Goal: Task Accomplishment & Management: Manage account settings

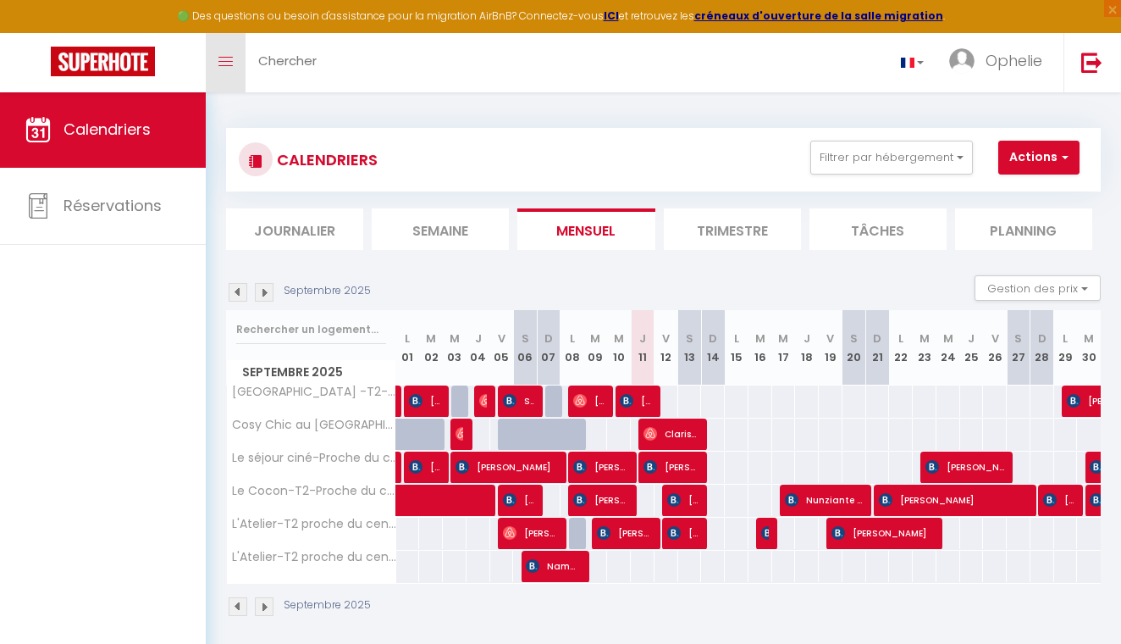
click at [233, 67] on link "Toggle menubar" at bounding box center [226, 62] width 40 height 59
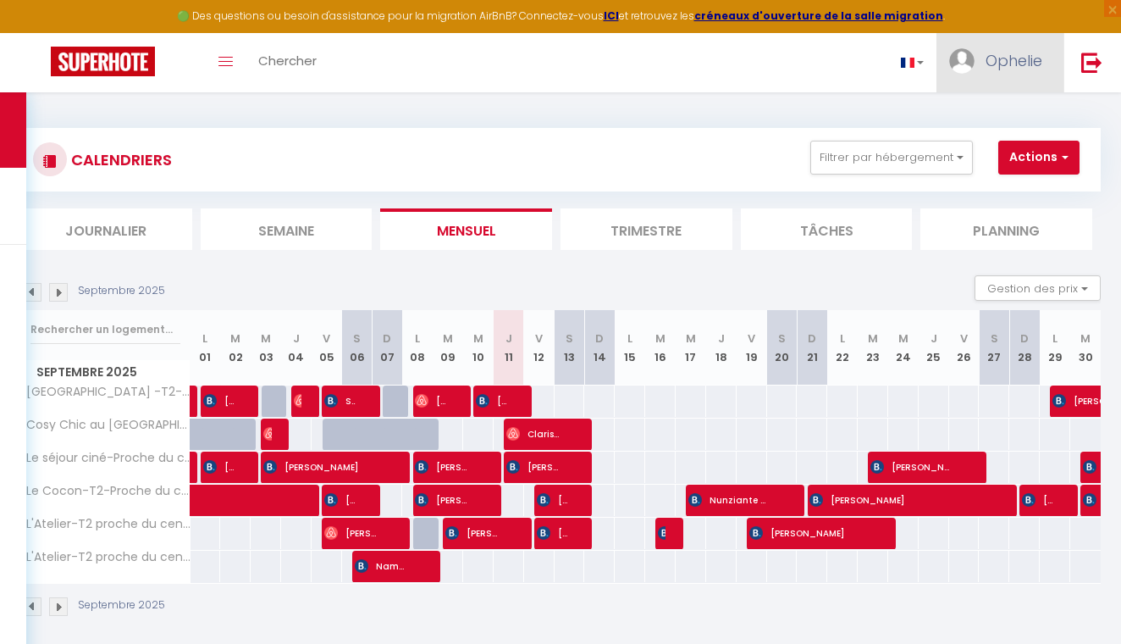
click at [996, 80] on link "Ophelie" at bounding box center [1000, 62] width 127 height 59
click at [994, 120] on link "Paramètres" at bounding box center [995, 117] width 125 height 29
select select "fr"
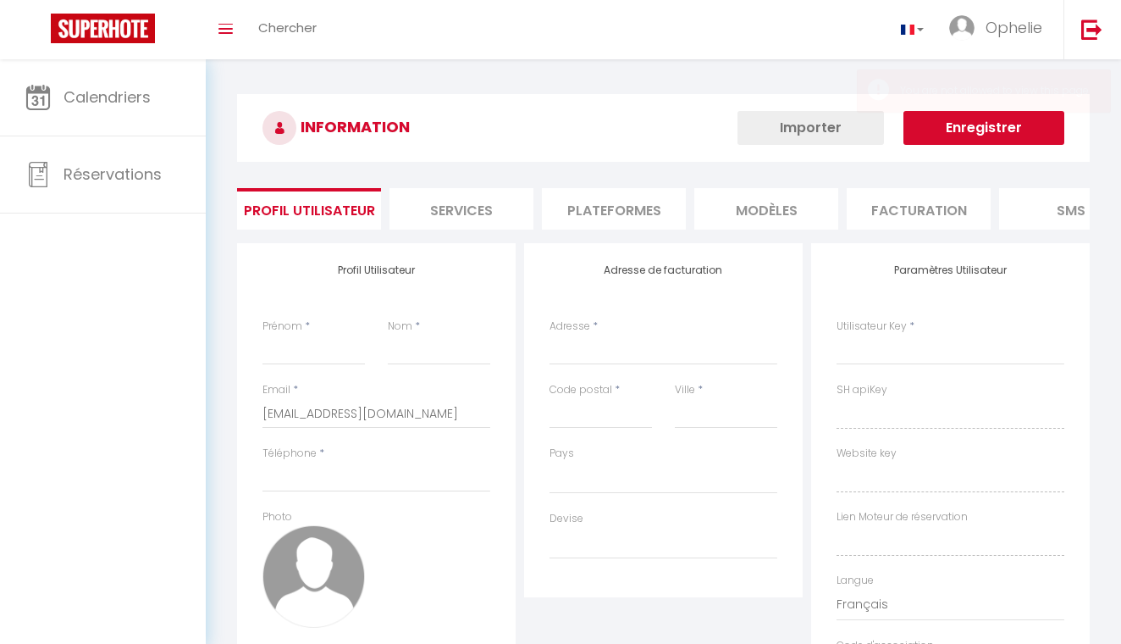
type input "Ophelie"
type input "Valor"
type input "https://app.superhote.com/#/get-available-rentals/null"
select select
select select "28"
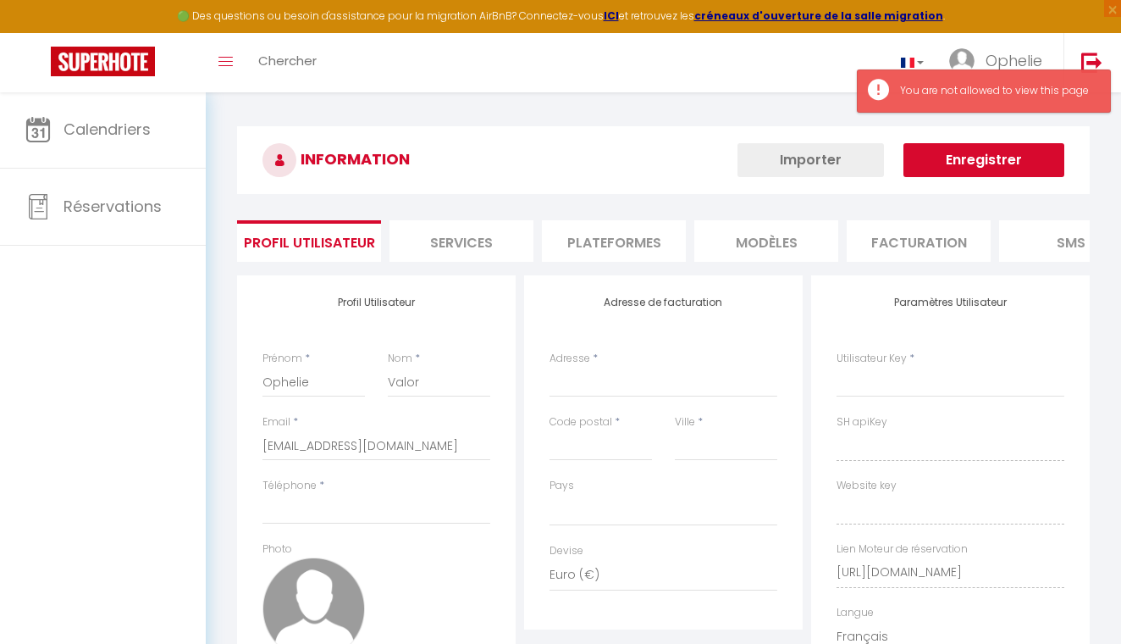
select select
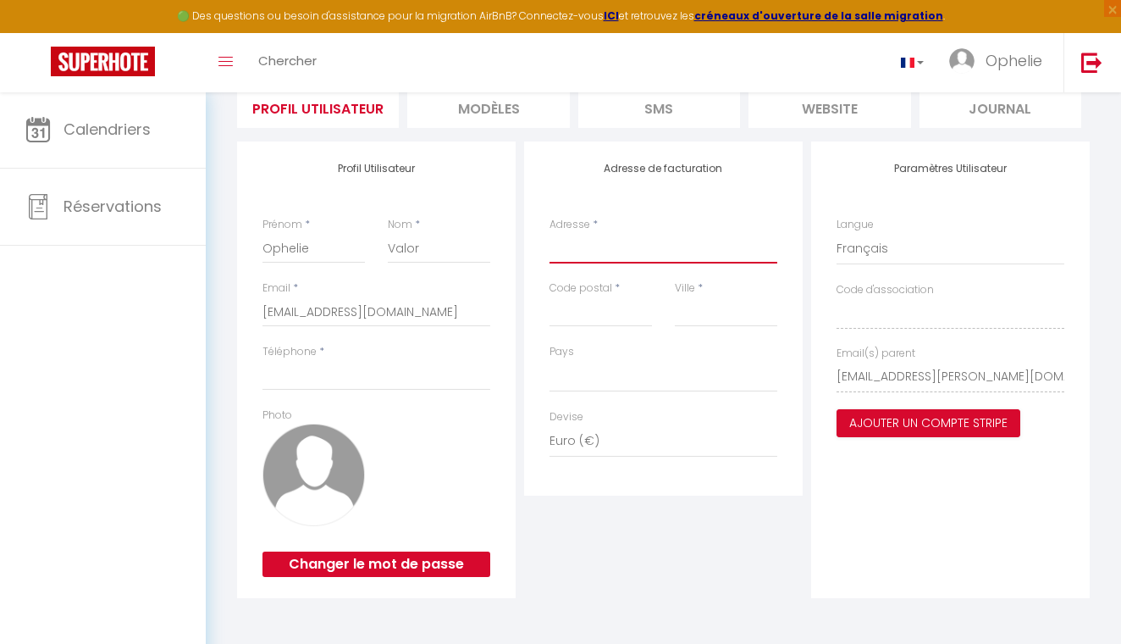
scroll to position [133, 0]
click at [523, 94] on li "MODÈLES" at bounding box center [488, 107] width 162 height 41
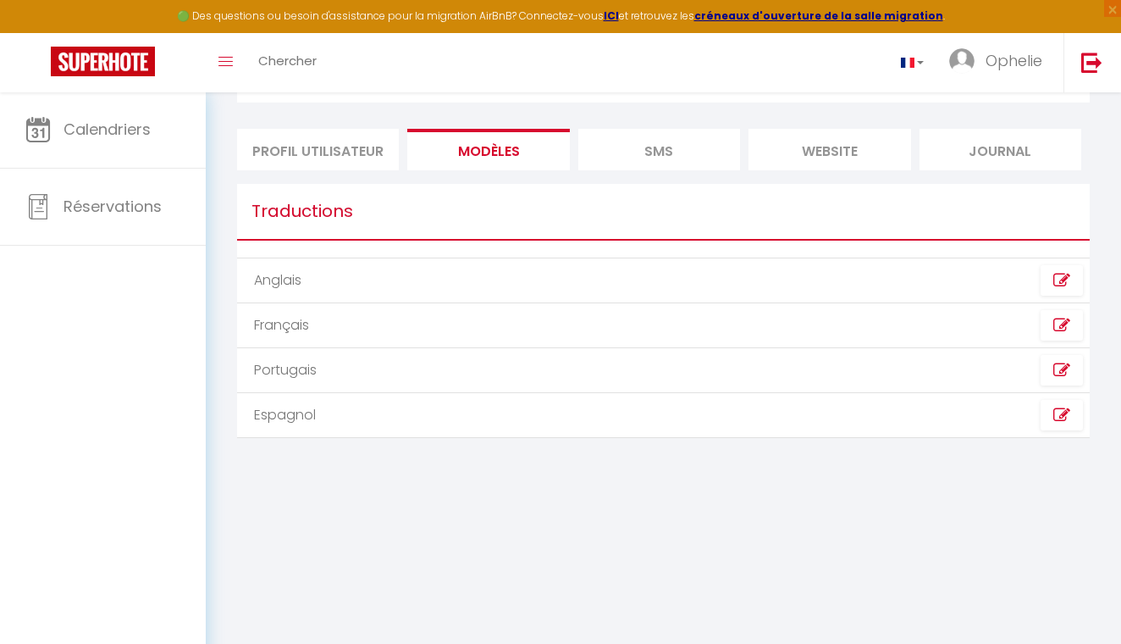
scroll to position [91, 0]
click at [644, 142] on li "SMS" at bounding box center [659, 149] width 162 height 41
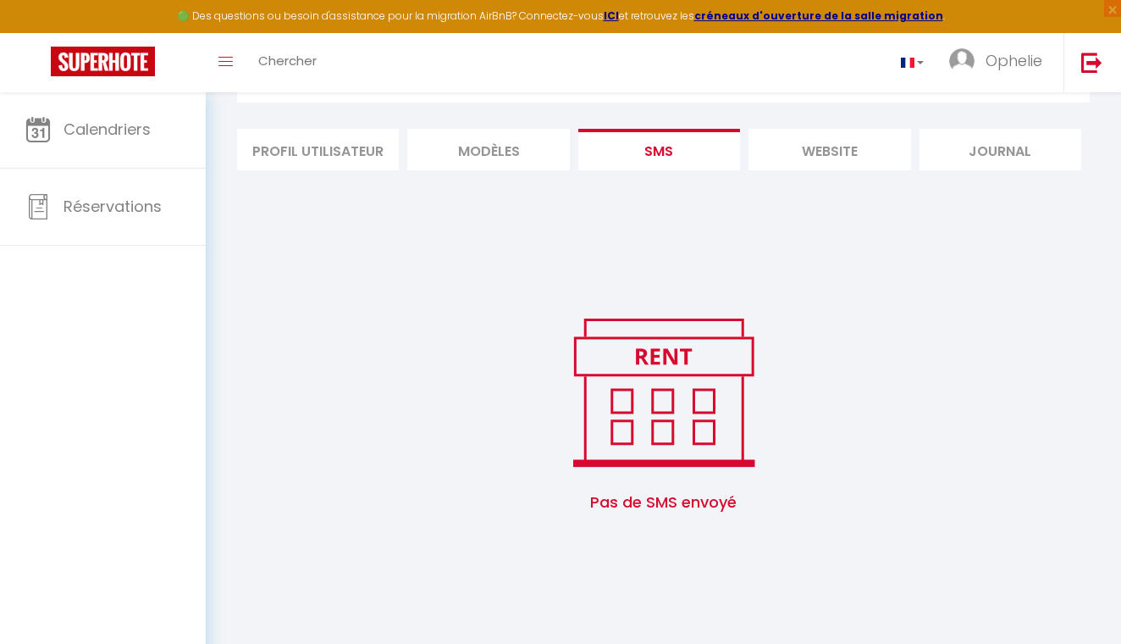
click at [788, 157] on li "website" at bounding box center [830, 149] width 162 height 41
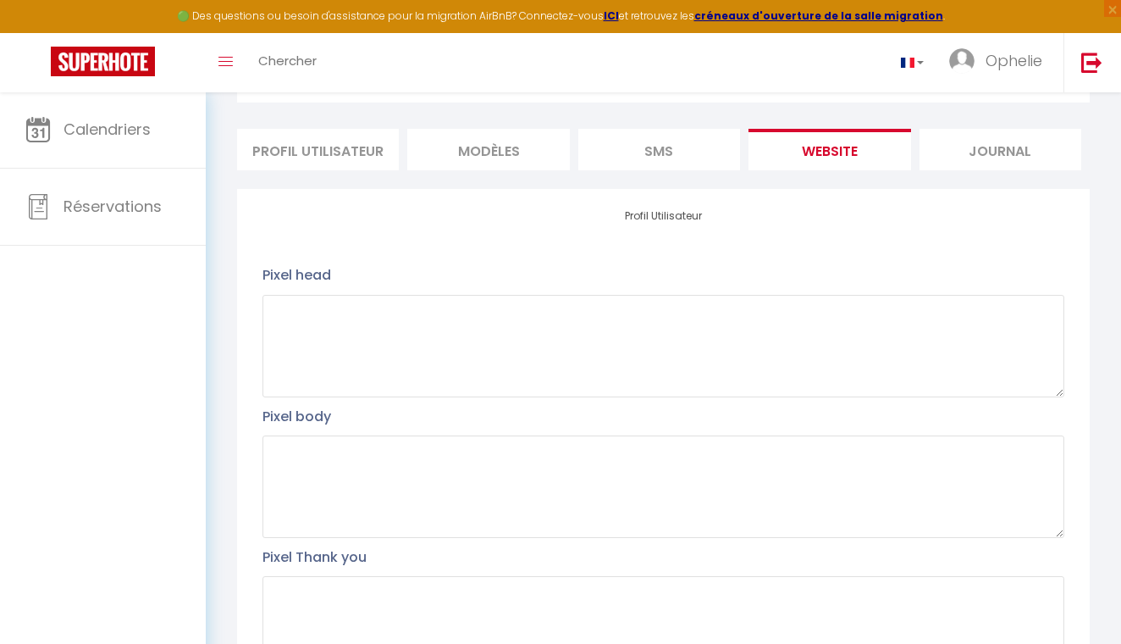
click at [1010, 141] on li "Journal" at bounding box center [1001, 149] width 162 height 41
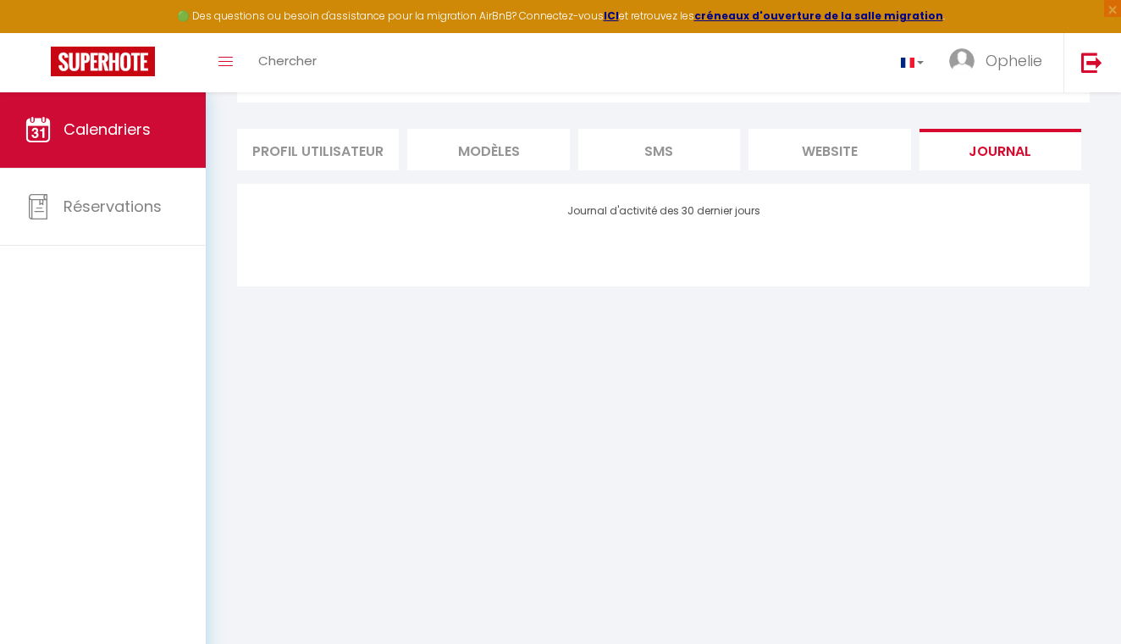
click at [163, 127] on link "Calendriers" at bounding box center [103, 129] width 206 height 76
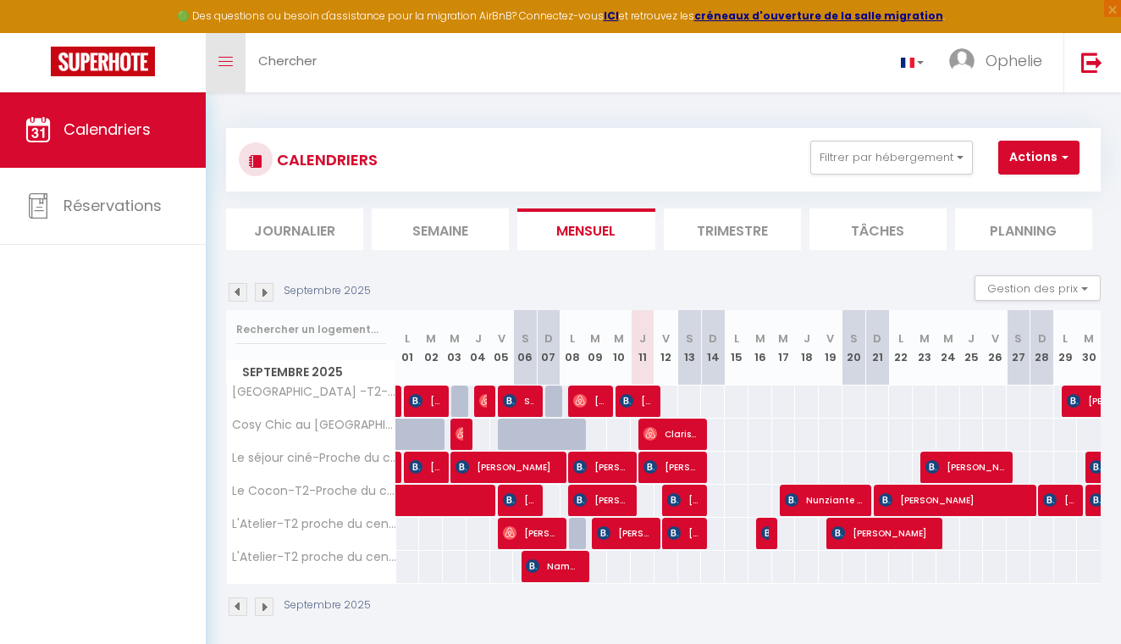
click at [227, 57] on icon "Toggle menubar" at bounding box center [225, 62] width 14 height 10
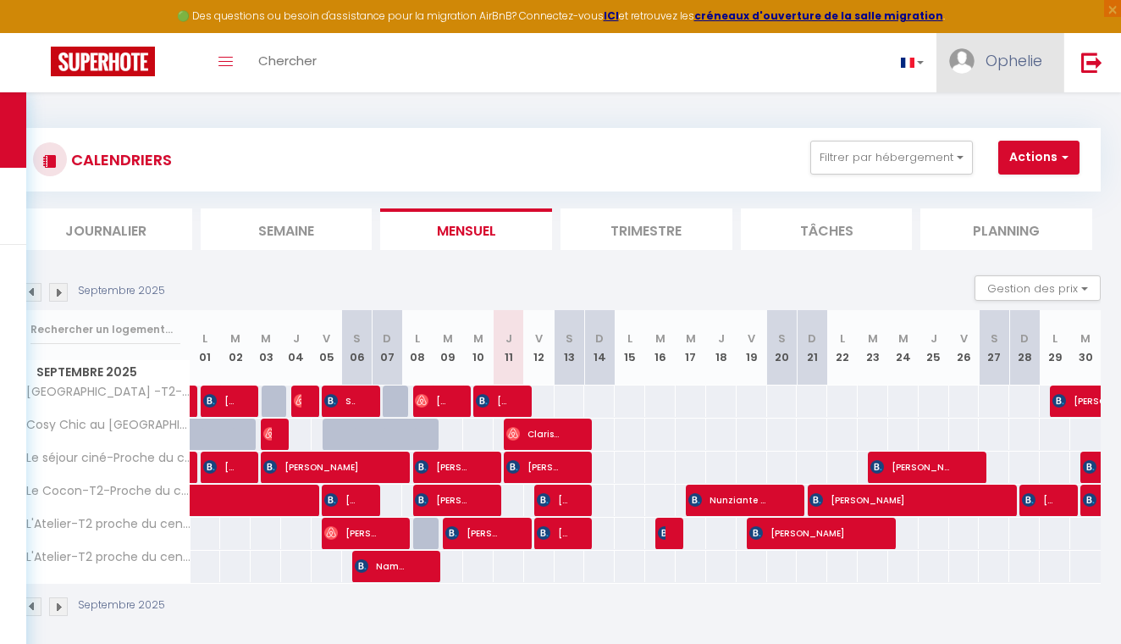
click at [1006, 74] on link "Ophelie" at bounding box center [1000, 62] width 127 height 59
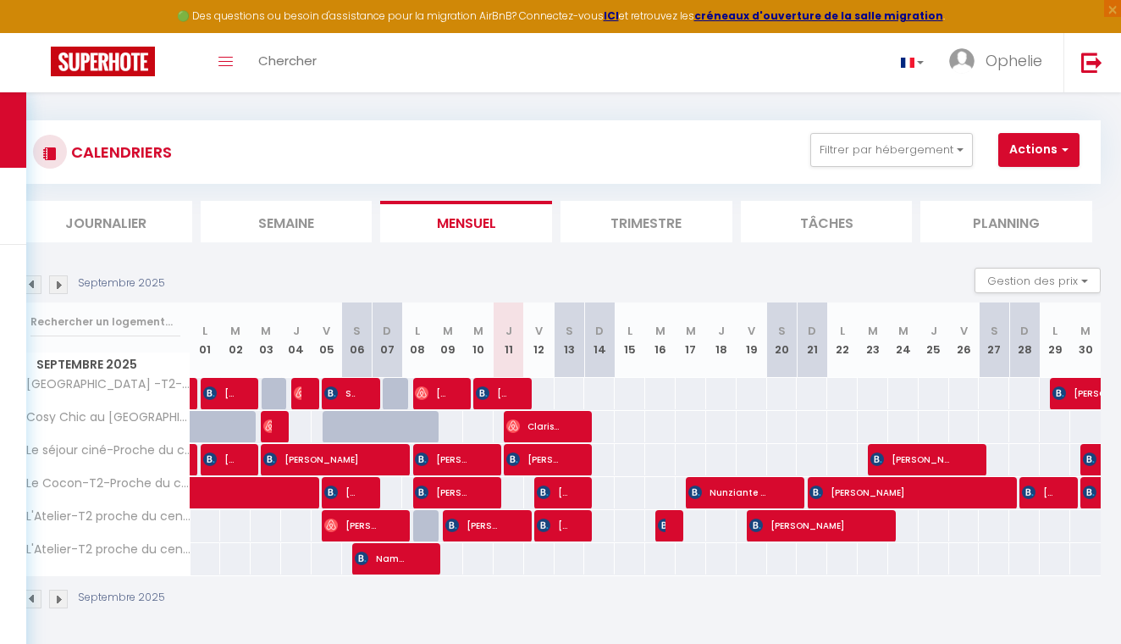
click at [1037, 147] on button "Actions" at bounding box center [1038, 150] width 81 height 34
click at [1037, 148] on button "Actions" at bounding box center [1038, 150] width 81 height 34
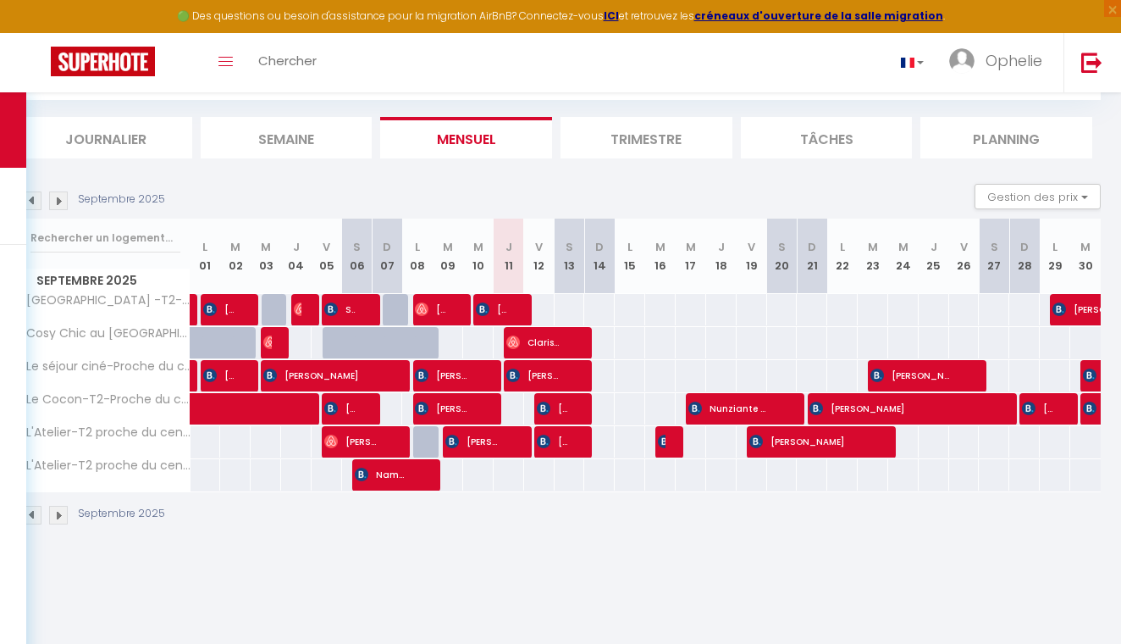
scroll to position [91, 0]
click at [619, 19] on strong "ICI" at bounding box center [611, 15] width 15 height 14
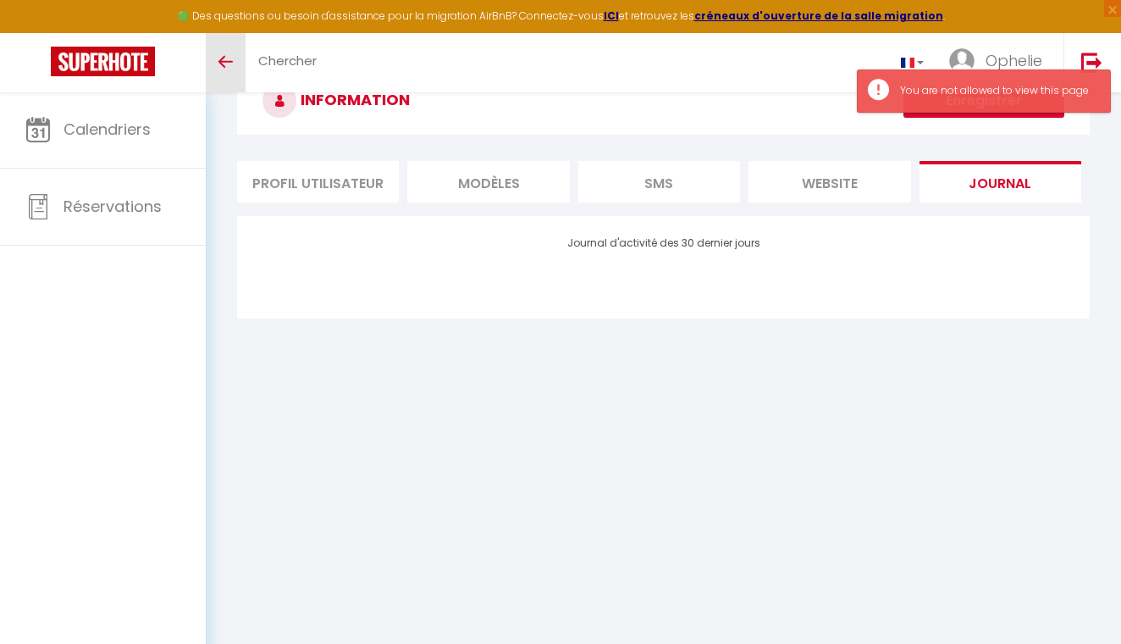
click at [215, 64] on link "Toggle menubar" at bounding box center [226, 62] width 40 height 59
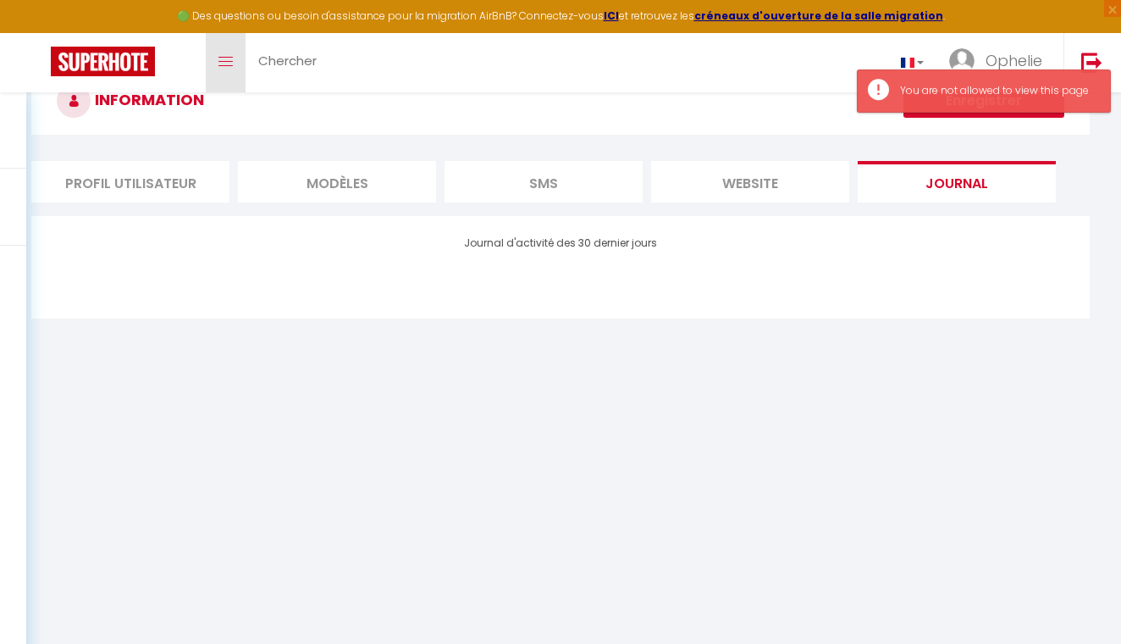
click at [215, 64] on link "Toggle menubar" at bounding box center [226, 62] width 40 height 59
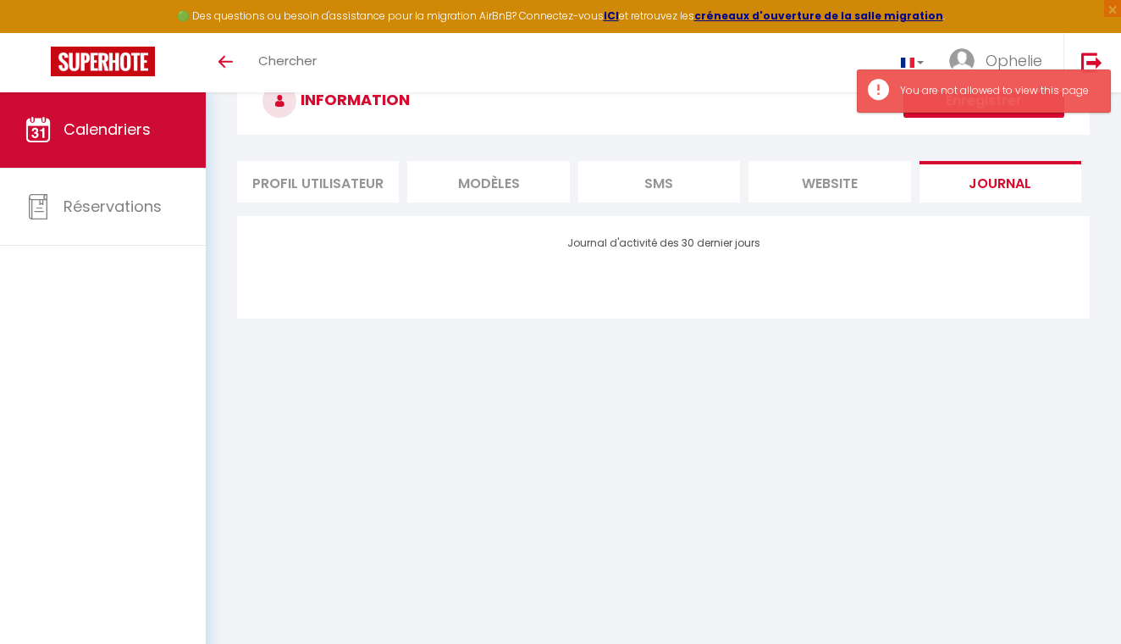
click at [147, 133] on span "Calendriers" at bounding box center [107, 129] width 87 height 21
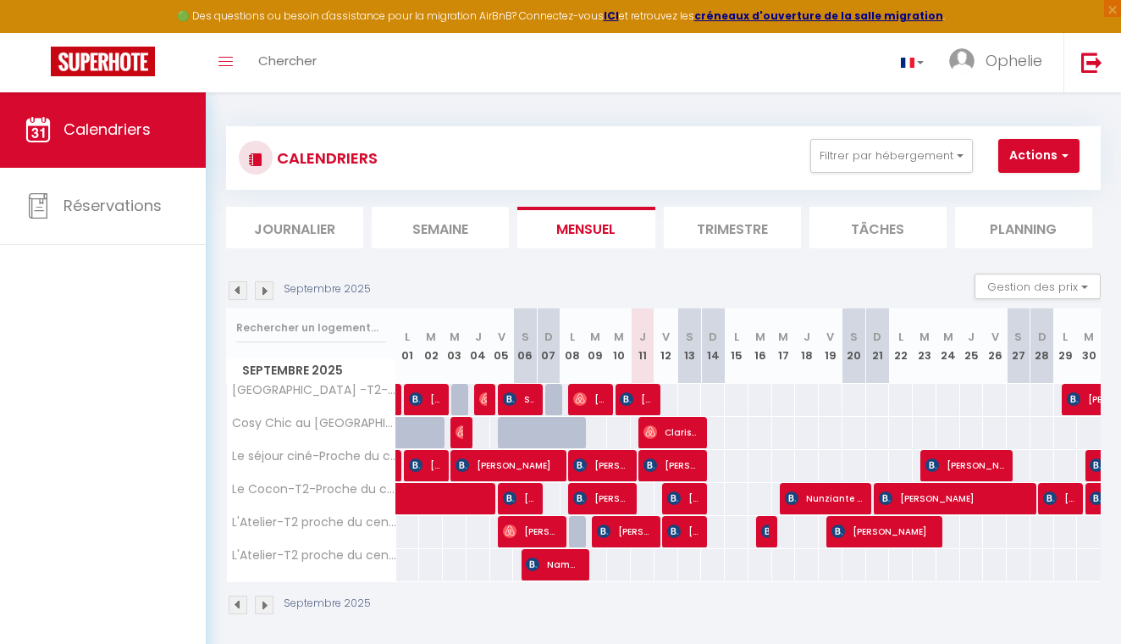
scroll to position [2, 0]
click at [1011, 230] on li "Planning" at bounding box center [1023, 227] width 137 height 41
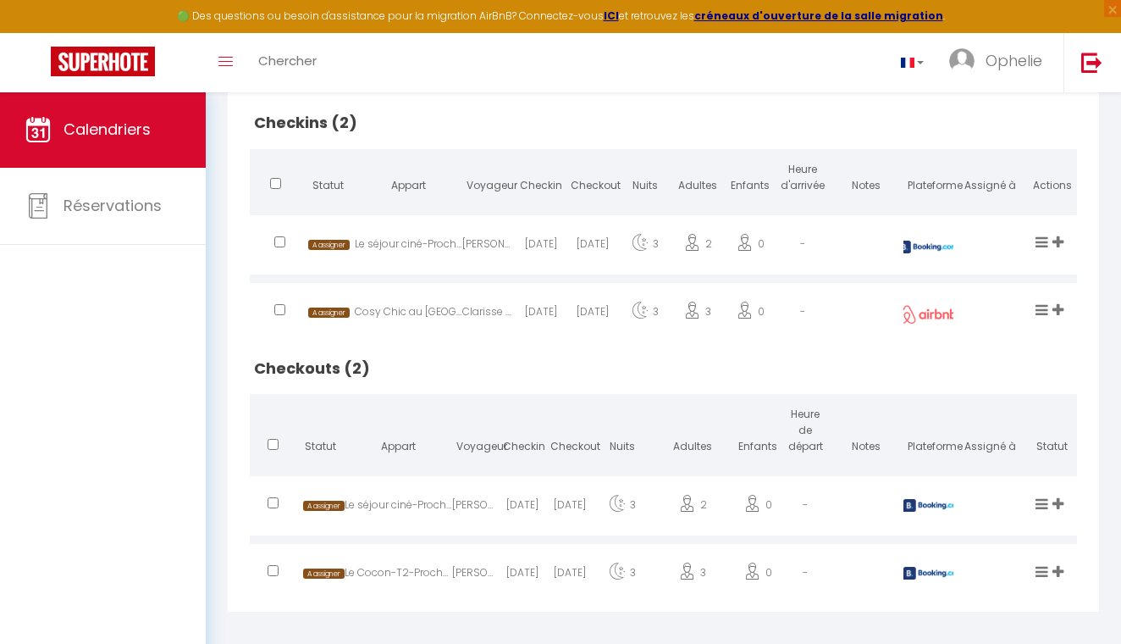
scroll to position [14, 0]
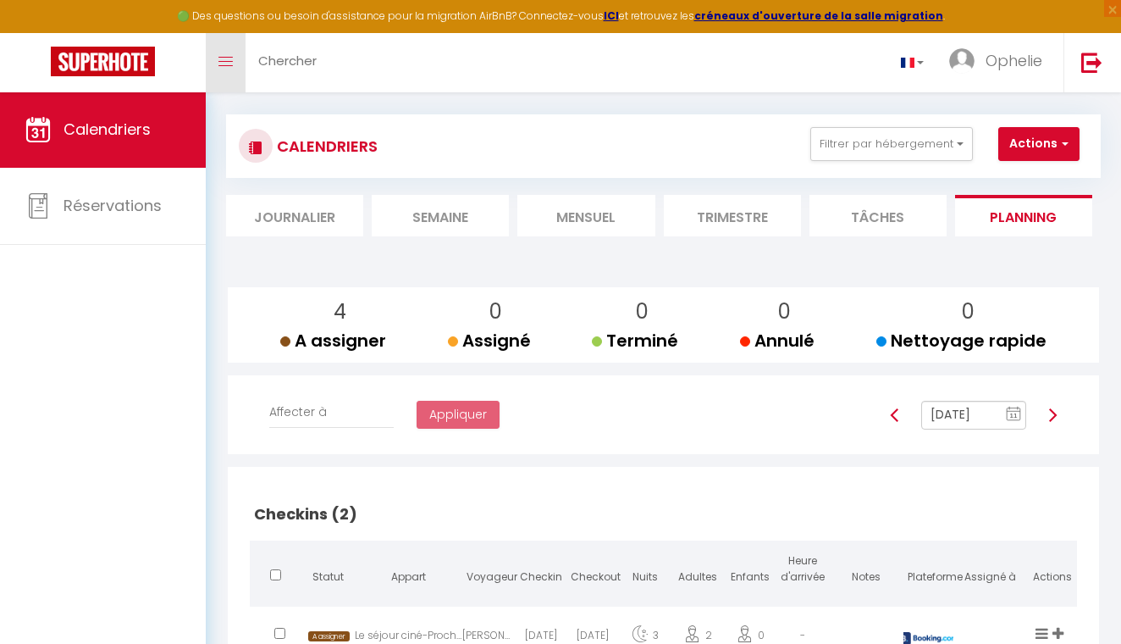
click at [245, 48] on link "Toggle menubar" at bounding box center [226, 62] width 40 height 59
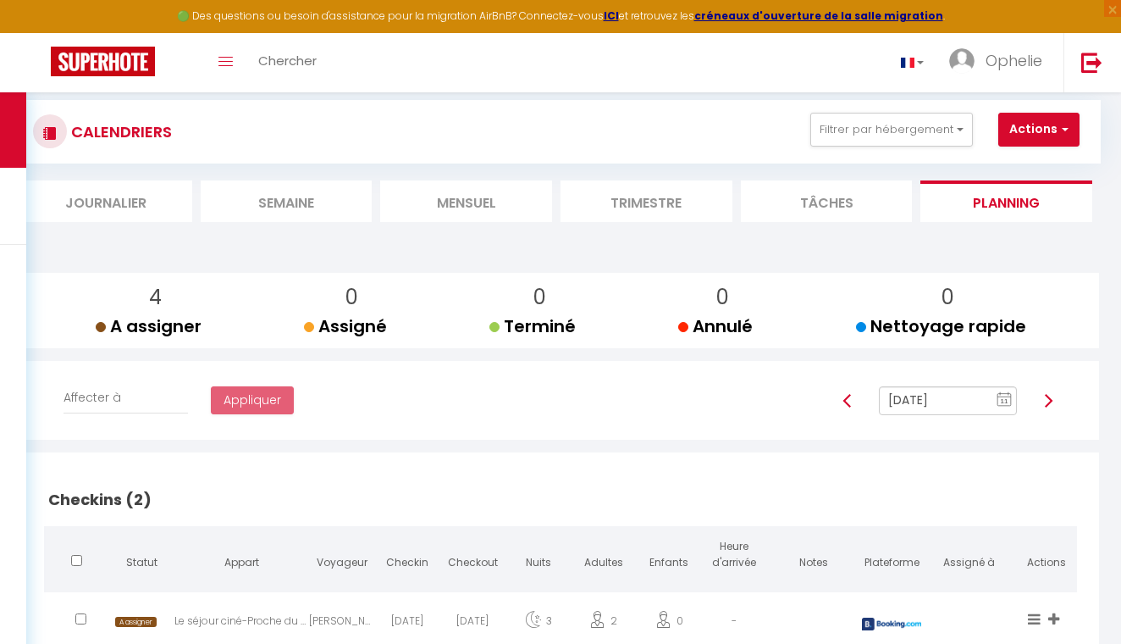
scroll to position [30, 0]
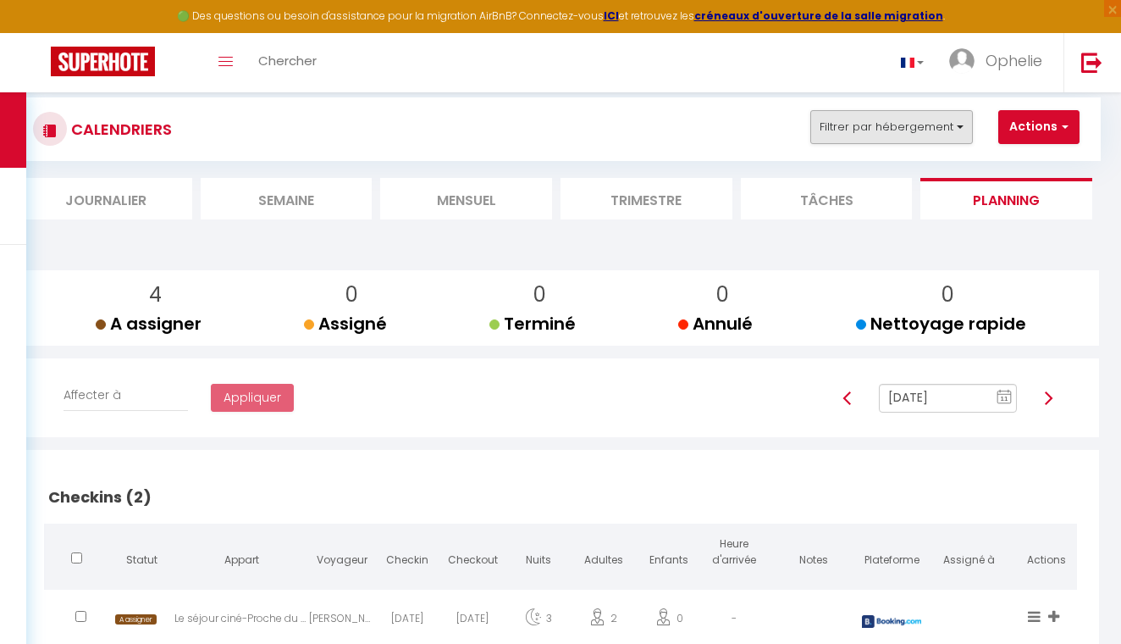
click at [898, 130] on button "Filtrer par hébergement" at bounding box center [891, 127] width 163 height 34
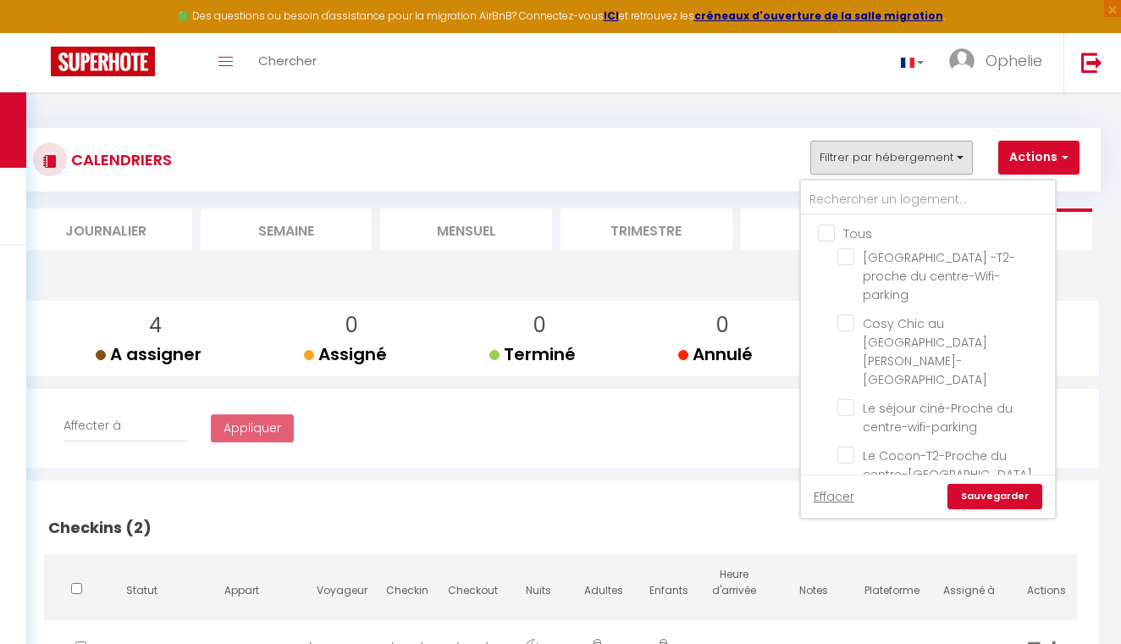
scroll to position [0, 0]
click at [1016, 158] on button "Actions" at bounding box center [1038, 158] width 81 height 34
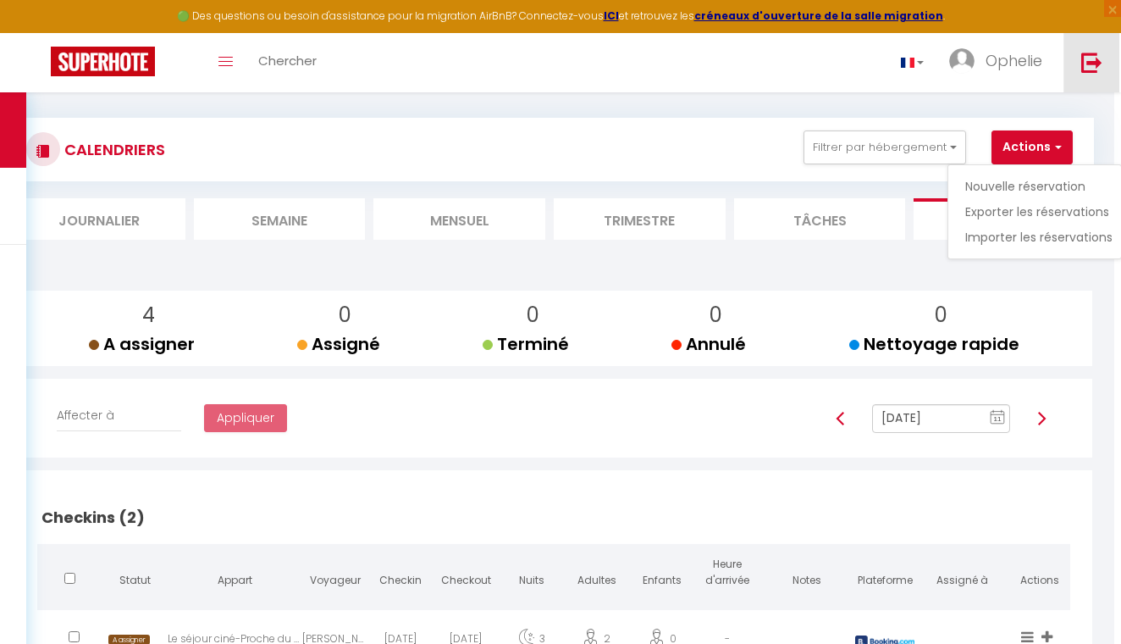
click at [1087, 70] on img at bounding box center [1091, 62] width 21 height 21
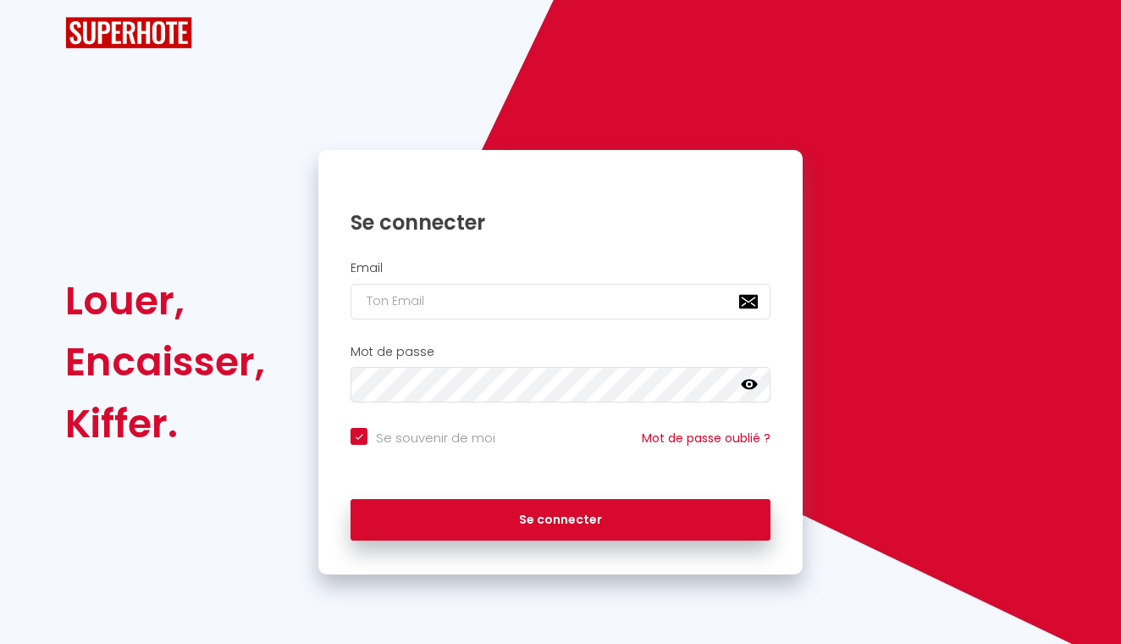
checkbox input "true"
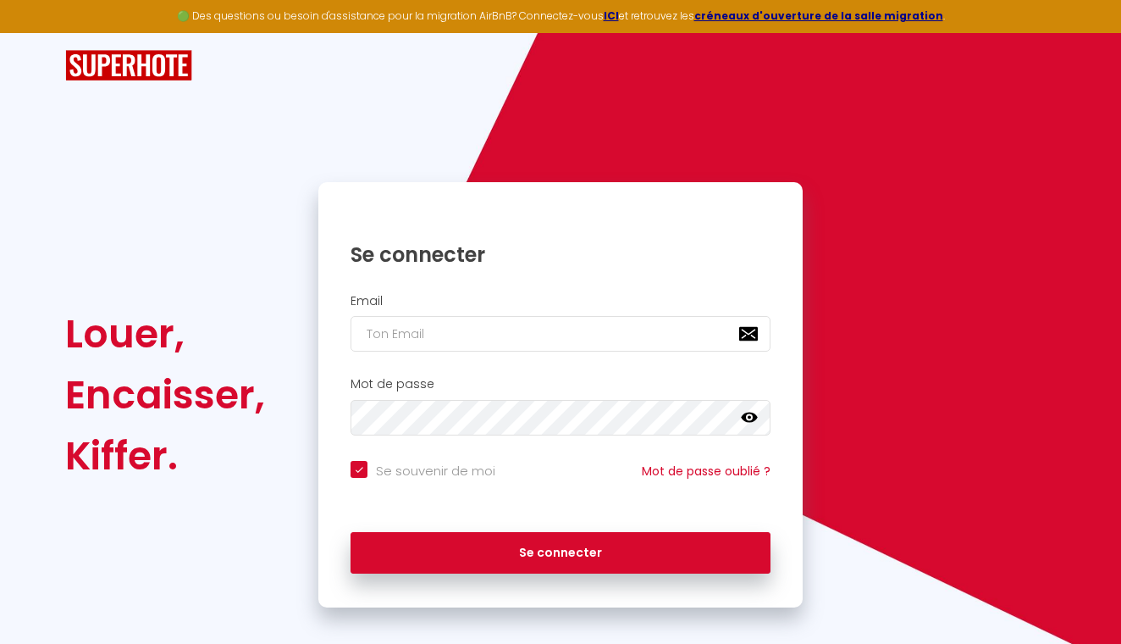
click at [550, 312] on div "Email" at bounding box center [560, 323] width 462 height 58
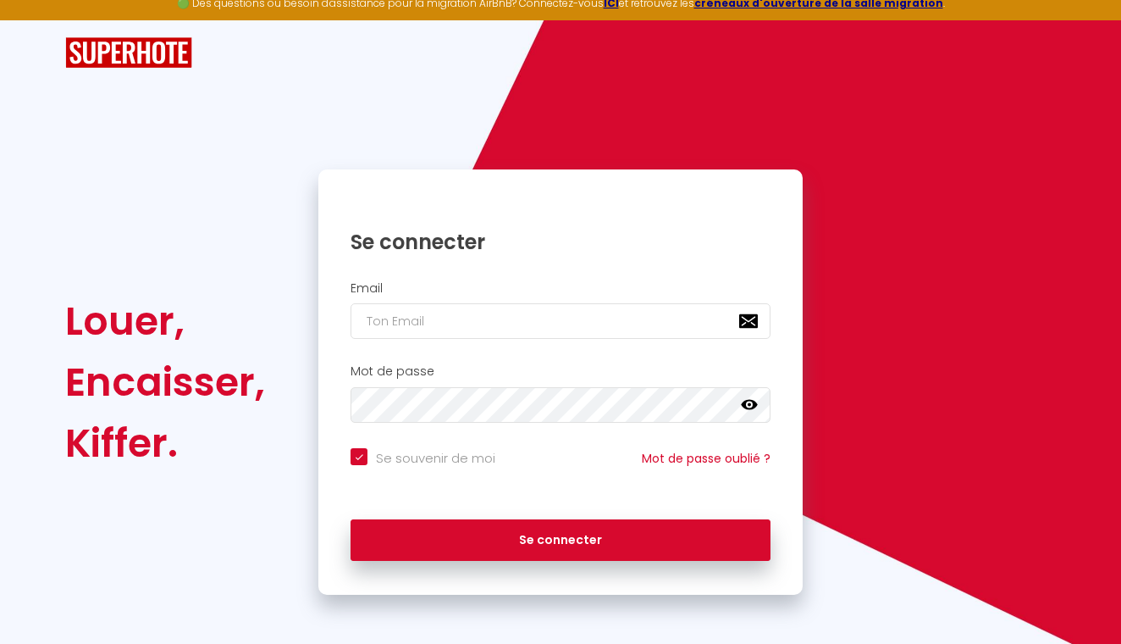
scroll to position [12, 0]
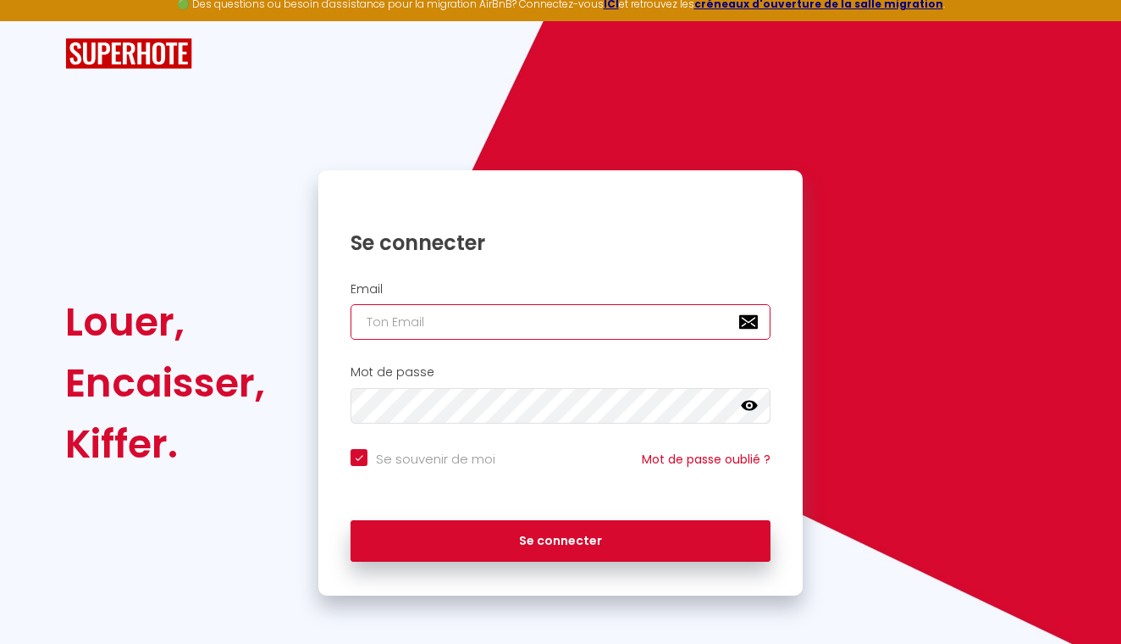
click at [550, 323] on input "email" at bounding box center [561, 322] width 420 height 36
type input "[EMAIL_ADDRESS][DOMAIN_NAME]"
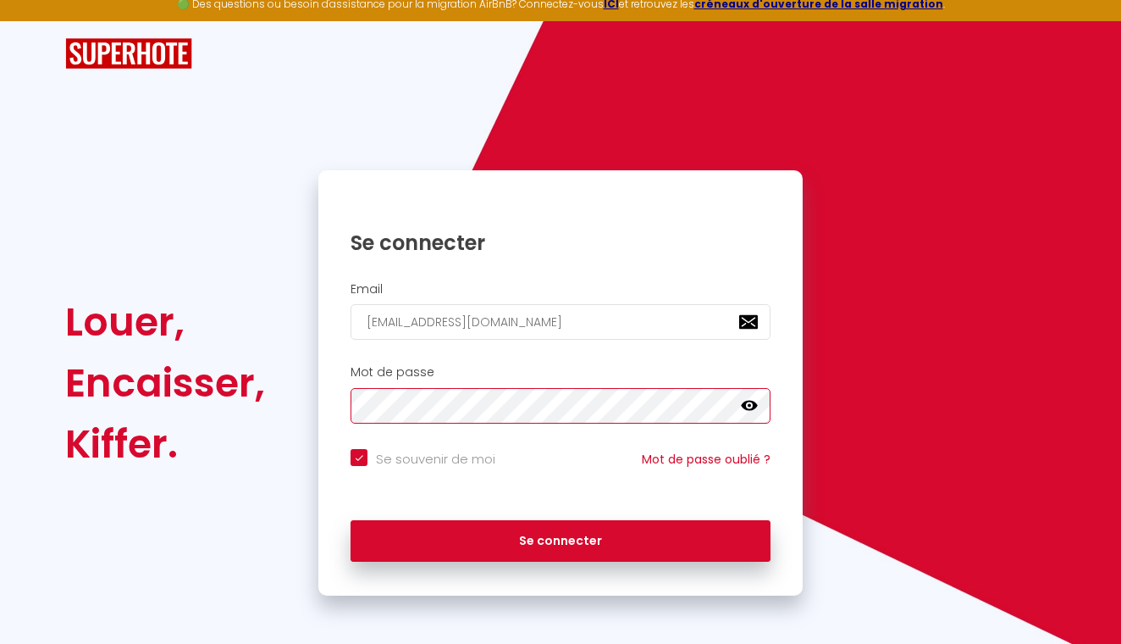
click at [561, 538] on button "Se connecter" at bounding box center [561, 541] width 420 height 42
checkbox input "true"
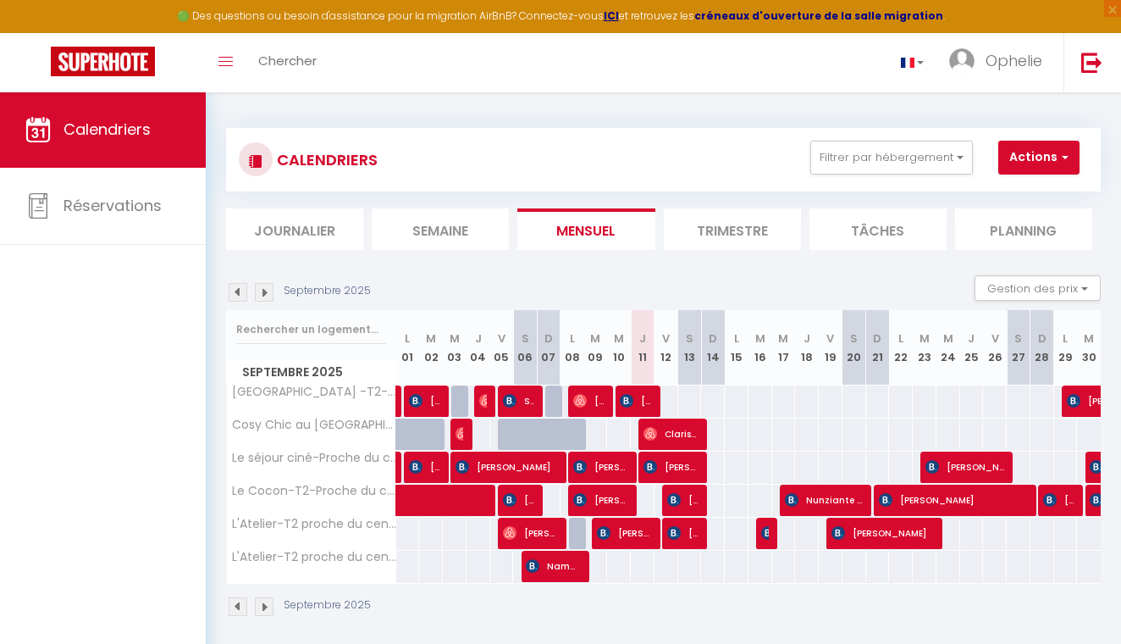
click at [769, 18] on strong "créneaux d'ouverture de la salle migration" at bounding box center [818, 15] width 249 height 14
